Goal: Task Accomplishment & Management: Use online tool/utility

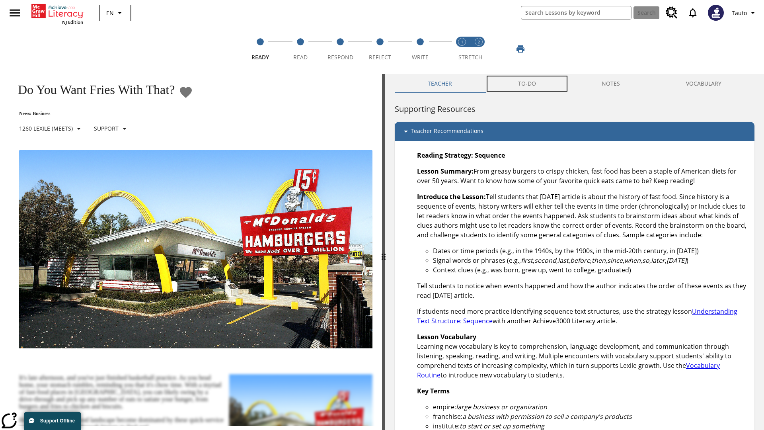
click at [528, 84] on button "TO-DO" at bounding box center [527, 83] width 84 height 19
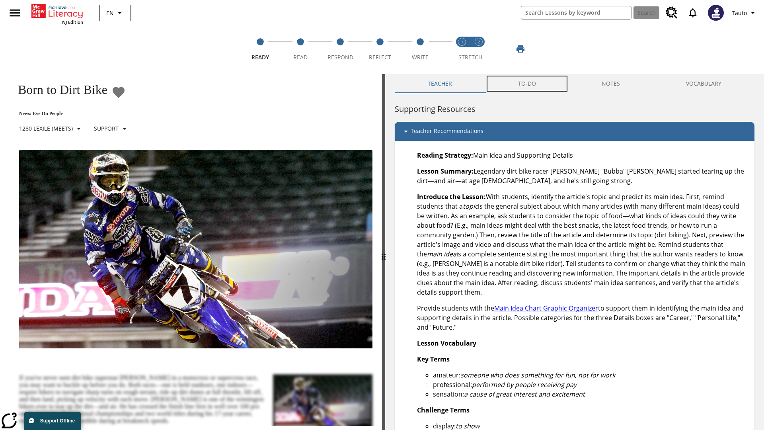
click at [528, 84] on button "TO-DO" at bounding box center [527, 83] width 84 height 19
